Goal: Find contact information: Find contact information

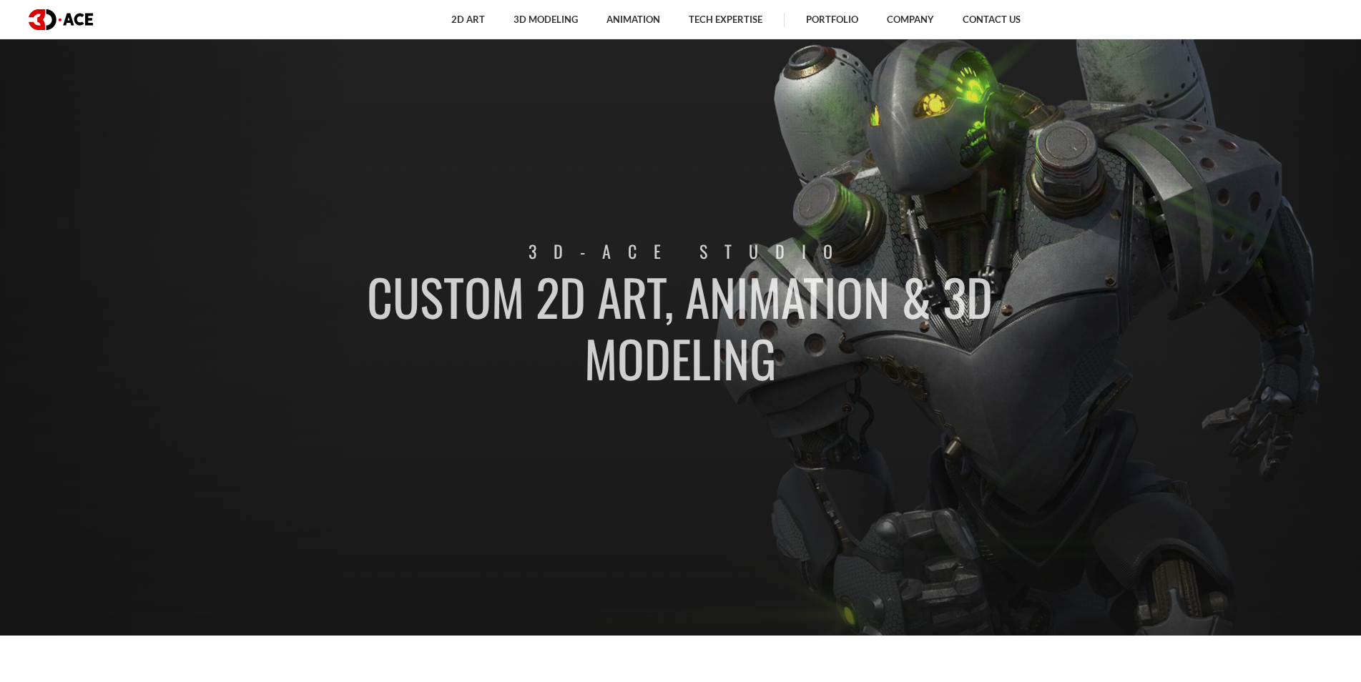
scroll to position [72, 0]
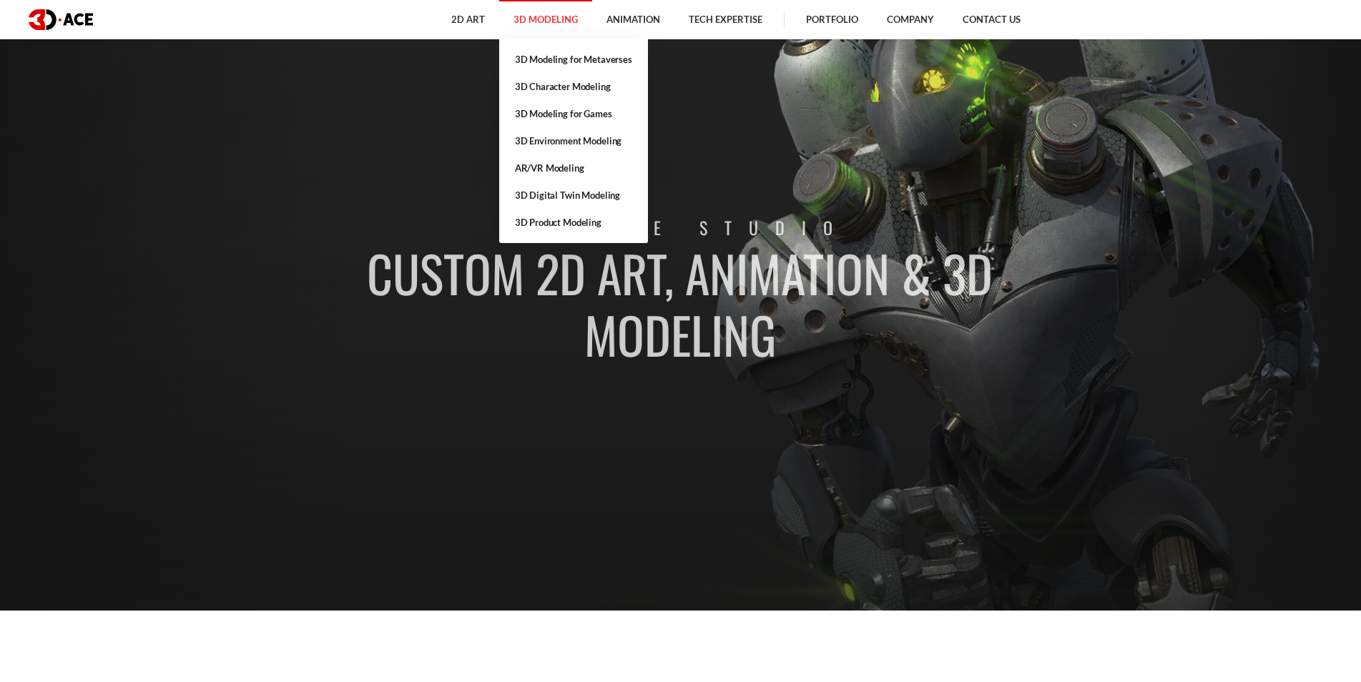
click at [516, 19] on link "3D Modeling" at bounding box center [545, 19] width 93 height 39
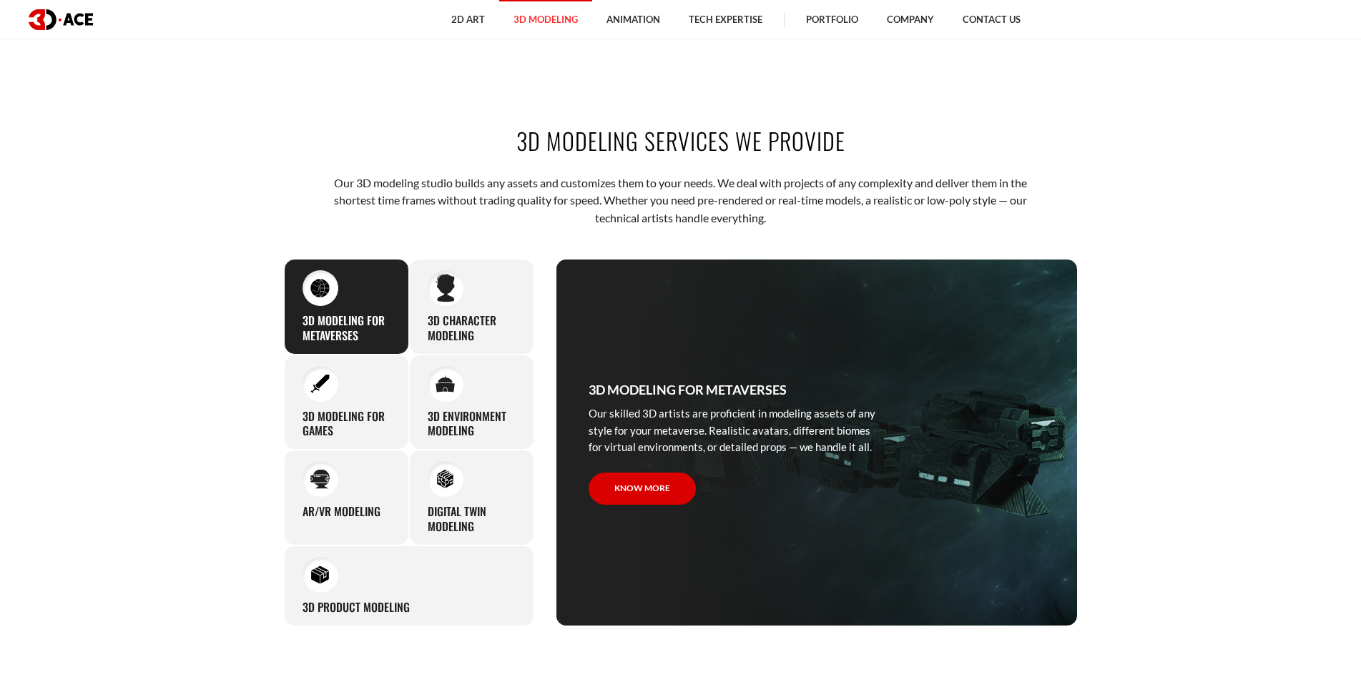
scroll to position [858, 0]
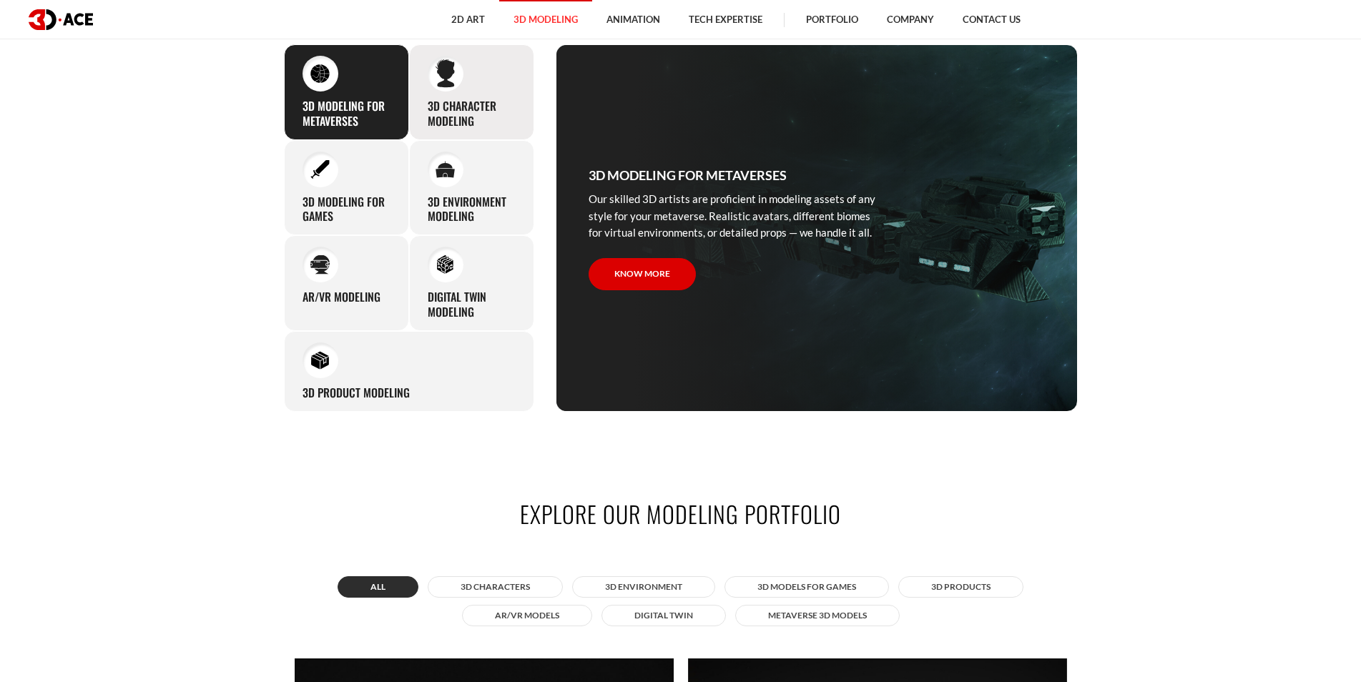
click at [500, 109] on h3 "3D character modeling" at bounding box center [472, 114] width 88 height 30
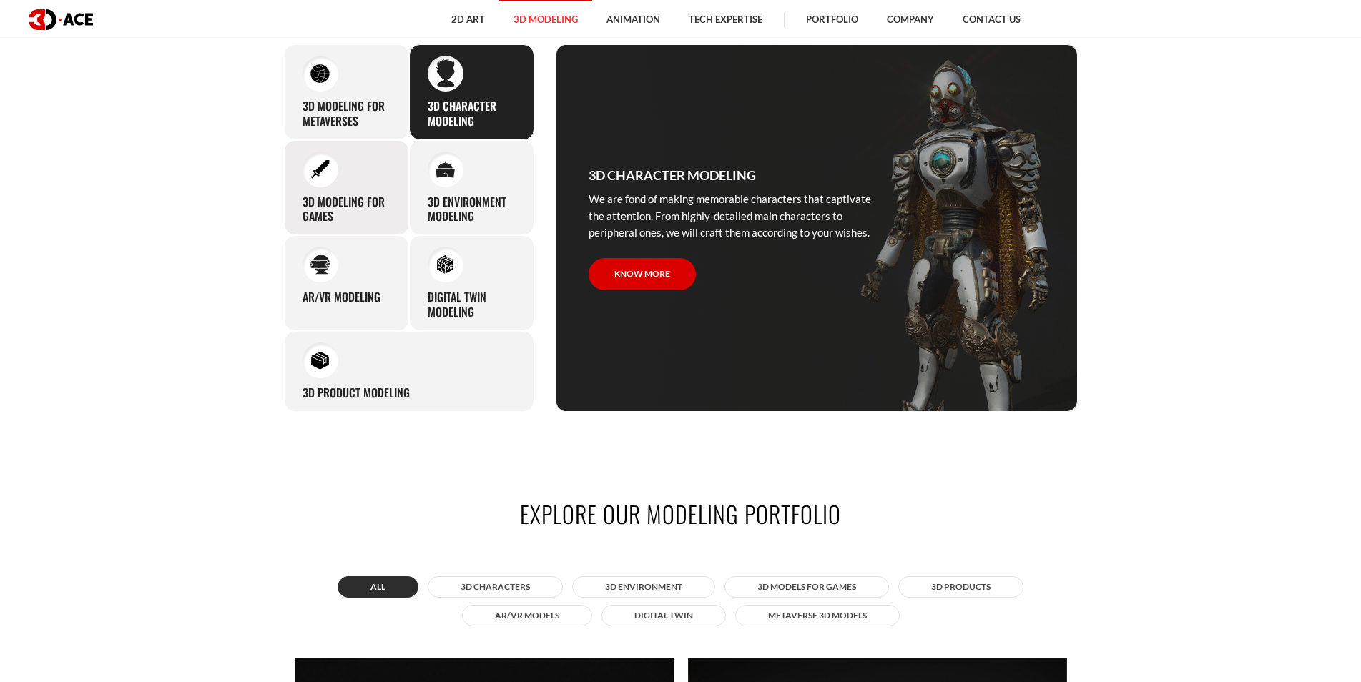
click at [386, 192] on div "3D modeling for games The eye-catching 3D characters, assets, and environments …" at bounding box center [346, 188] width 125 height 96
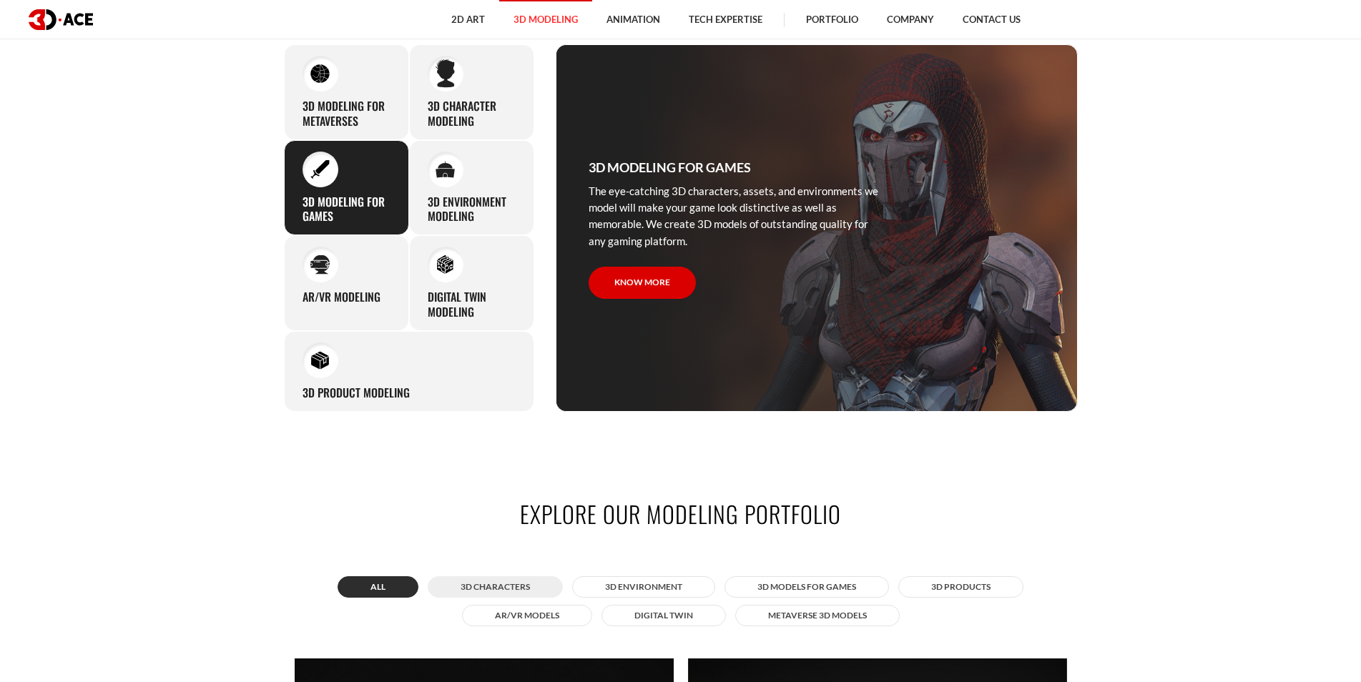
click at [489, 594] on button "3D Characters" at bounding box center [495, 587] width 135 height 21
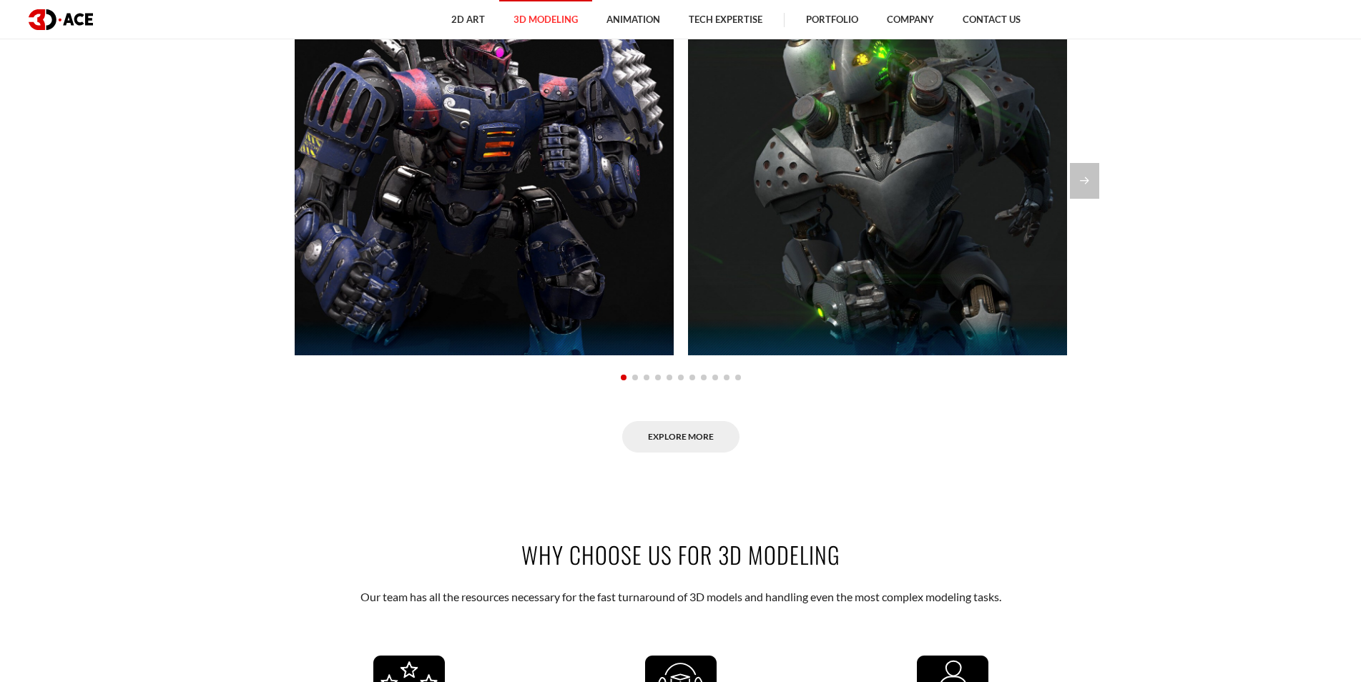
scroll to position [1359, 0]
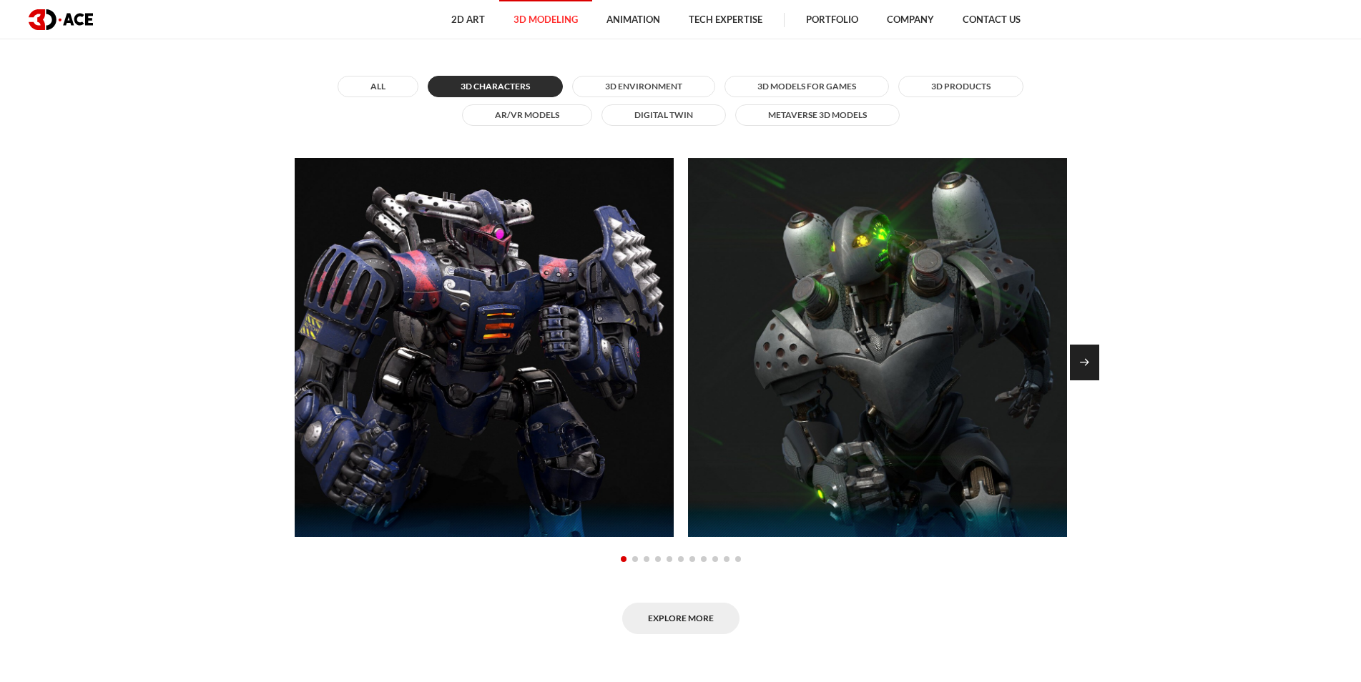
click at [1084, 371] on div "Next slide" at bounding box center [1084, 363] width 29 height 36
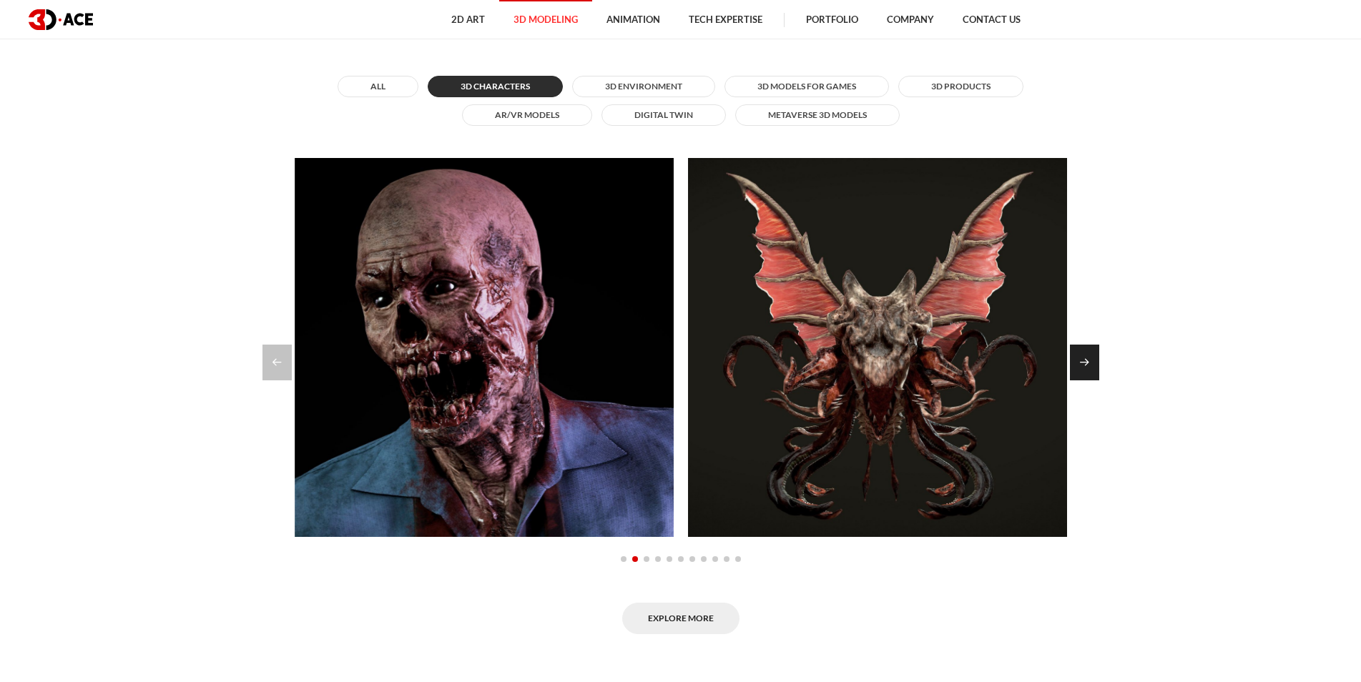
click at [1082, 358] on div "Next slide" at bounding box center [1084, 363] width 29 height 36
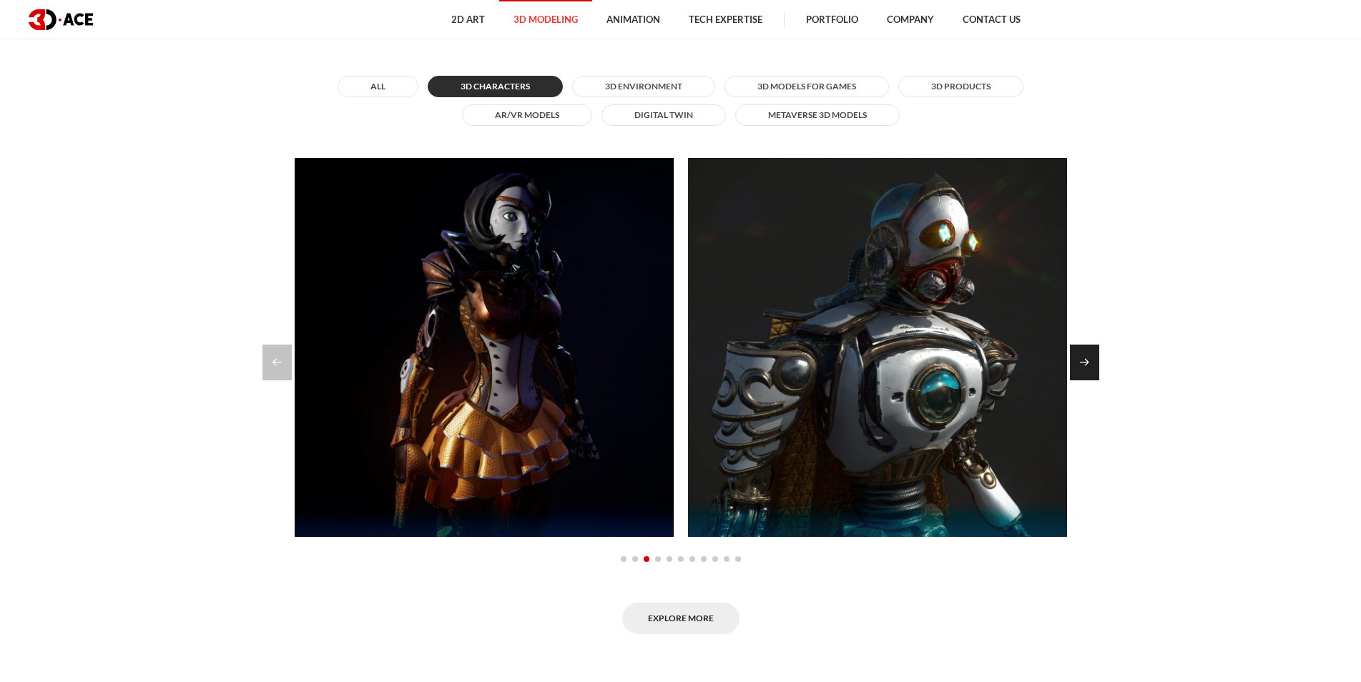
click at [1082, 358] on div "Next slide" at bounding box center [1084, 363] width 29 height 36
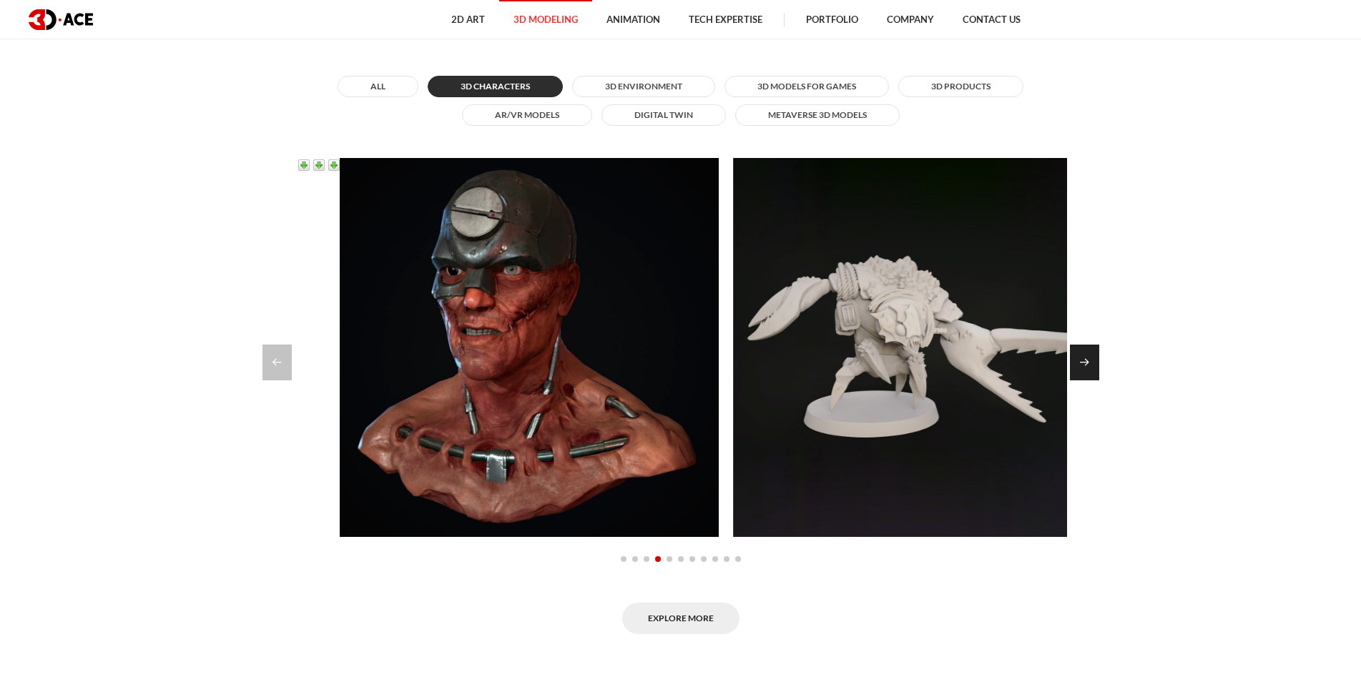
click at [1082, 358] on div "Next slide" at bounding box center [1084, 363] width 29 height 36
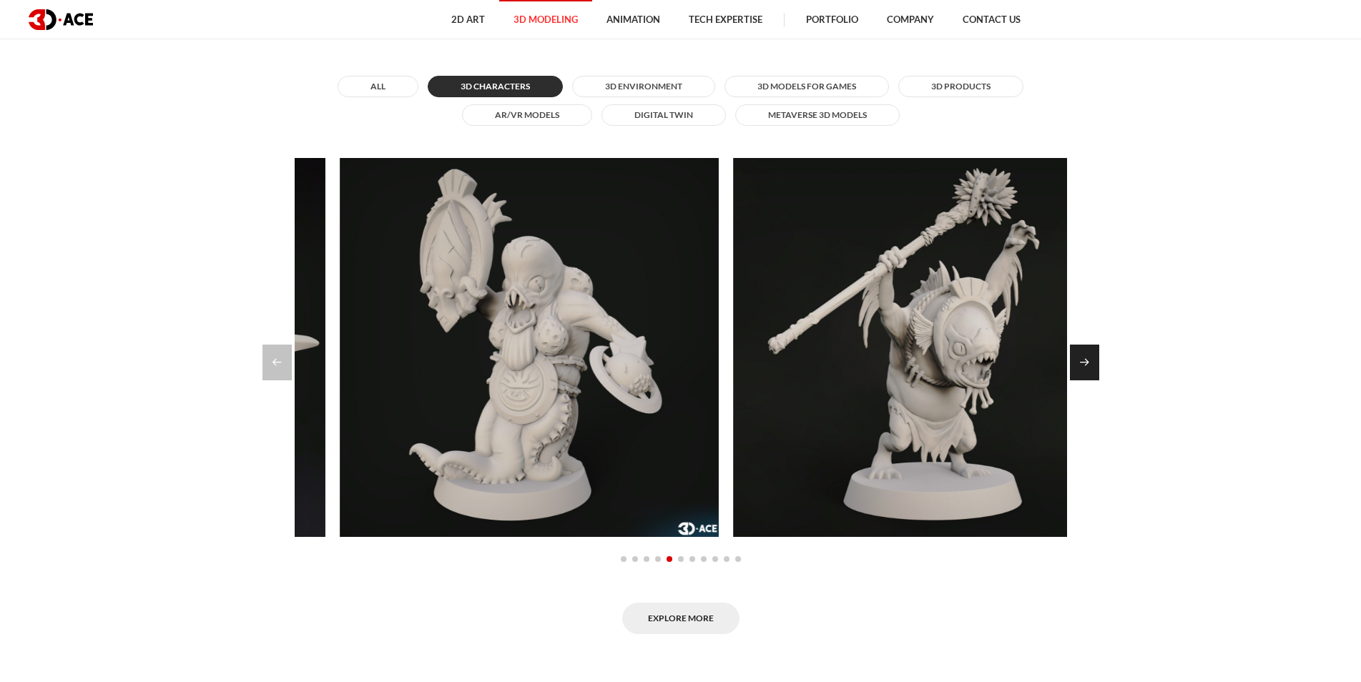
click at [1082, 358] on div "Next slide" at bounding box center [1084, 363] width 29 height 36
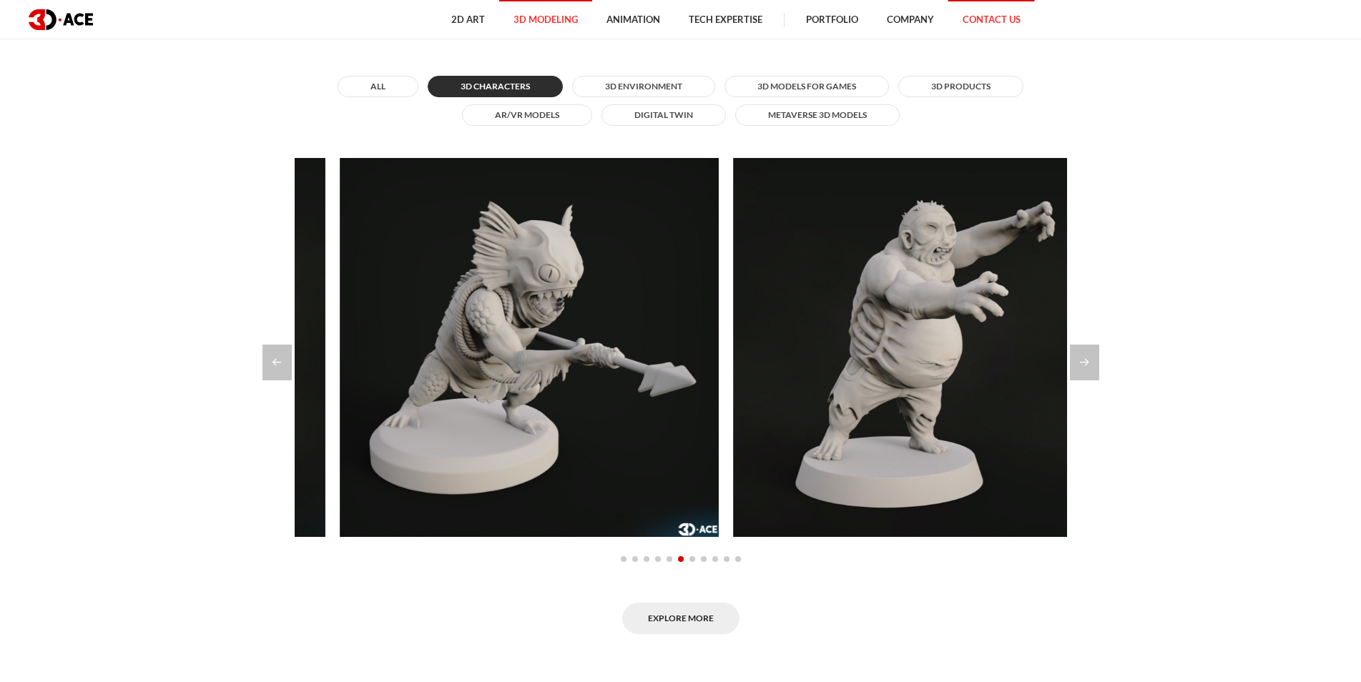
click at [990, 14] on link "Contact Us" at bounding box center [992, 19] width 87 height 39
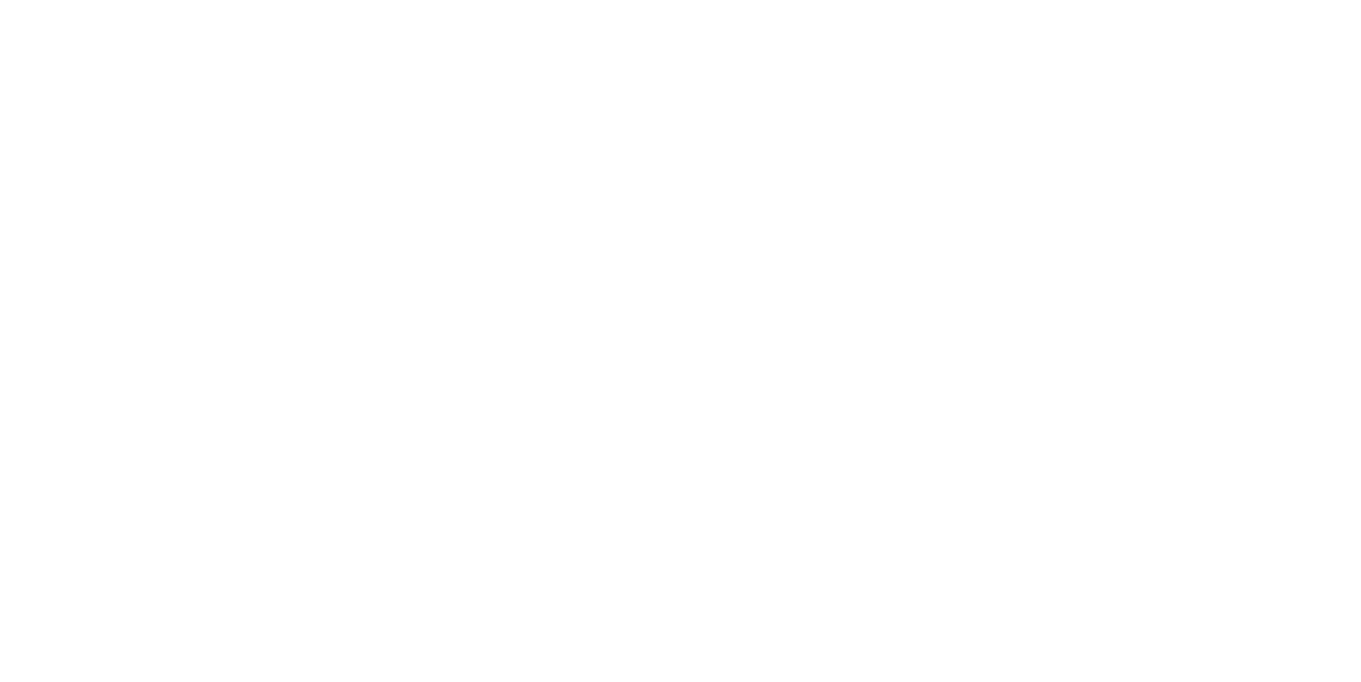
drag, startPoint x: 195, startPoint y: 263, endPoint x: 205, endPoint y: 256, distance: 11.3
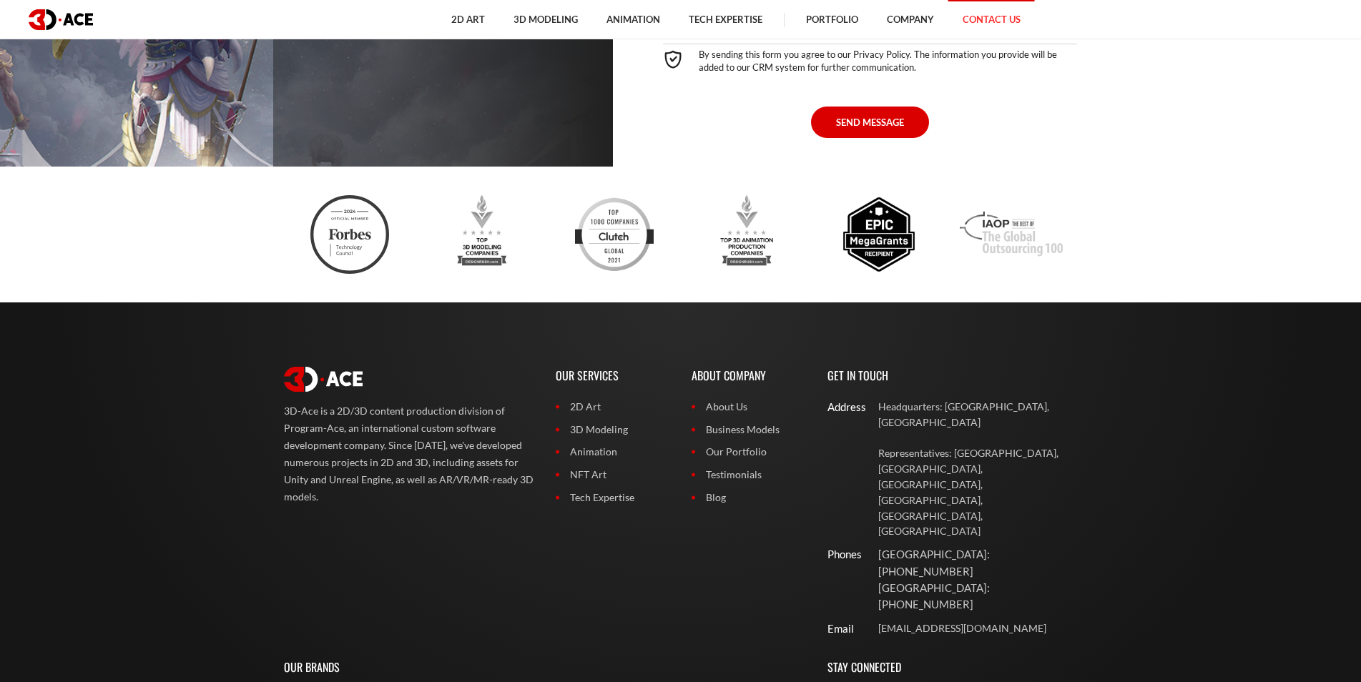
scroll to position [1145, 0]
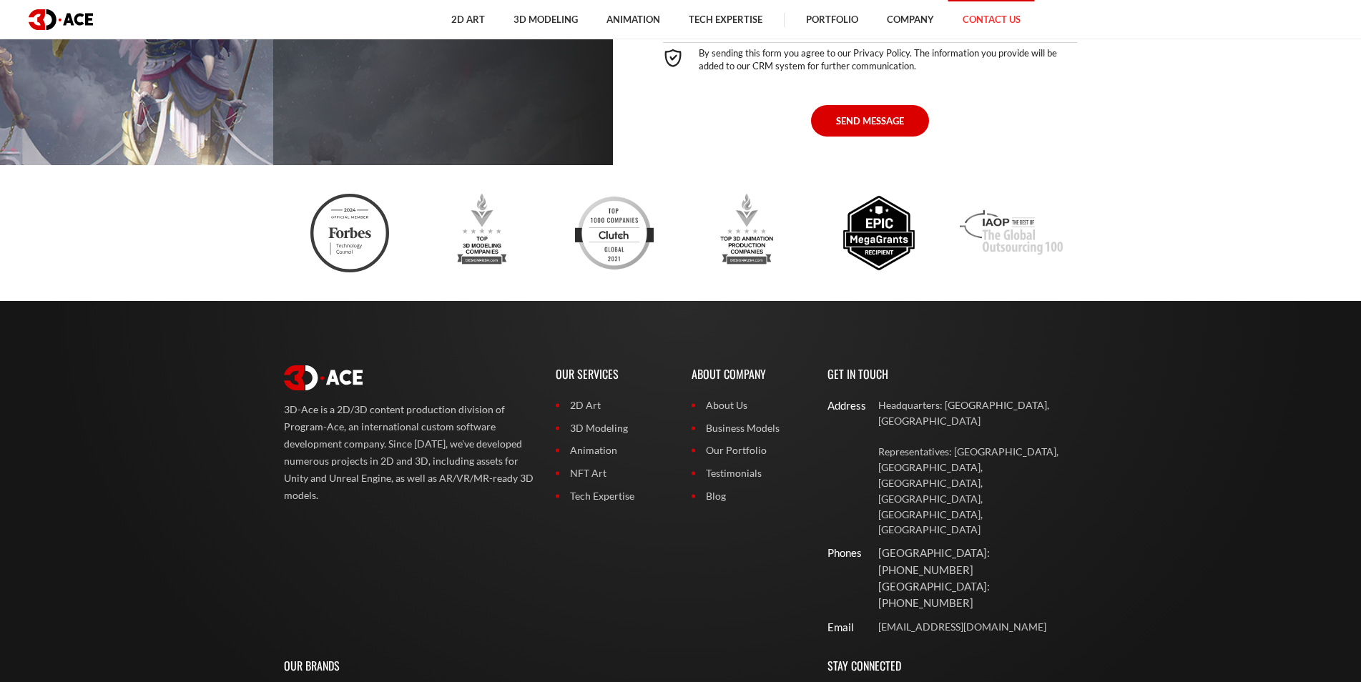
drag, startPoint x: 368, startPoint y: 279, endPoint x: 326, endPoint y: 278, distance: 41.5
